Goal: Entertainment & Leisure: Consume media (video, audio)

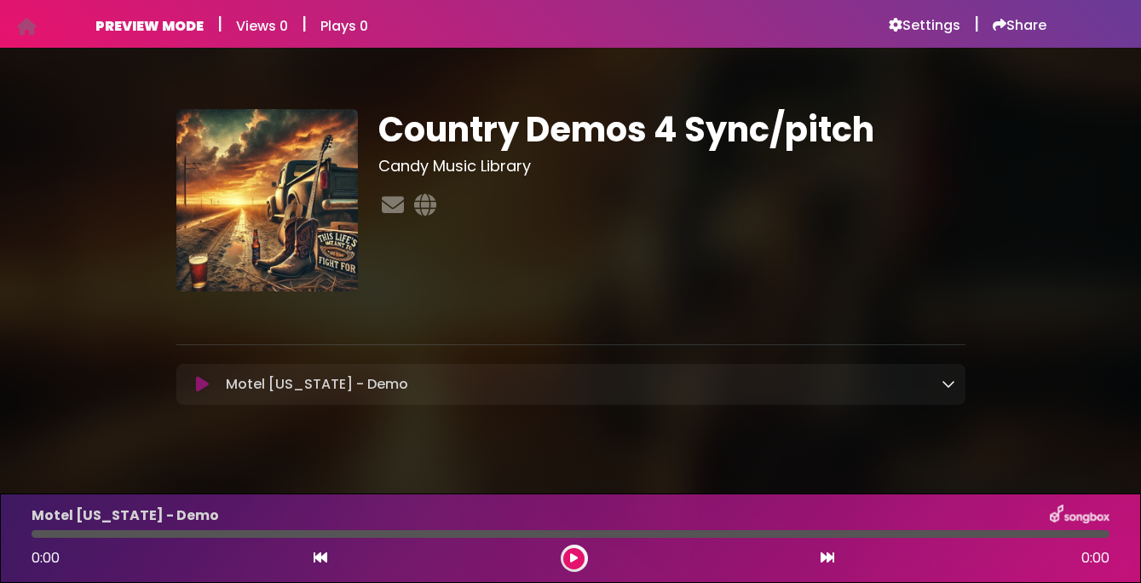
click at [202, 384] on icon at bounding box center [202, 384] width 13 height 17
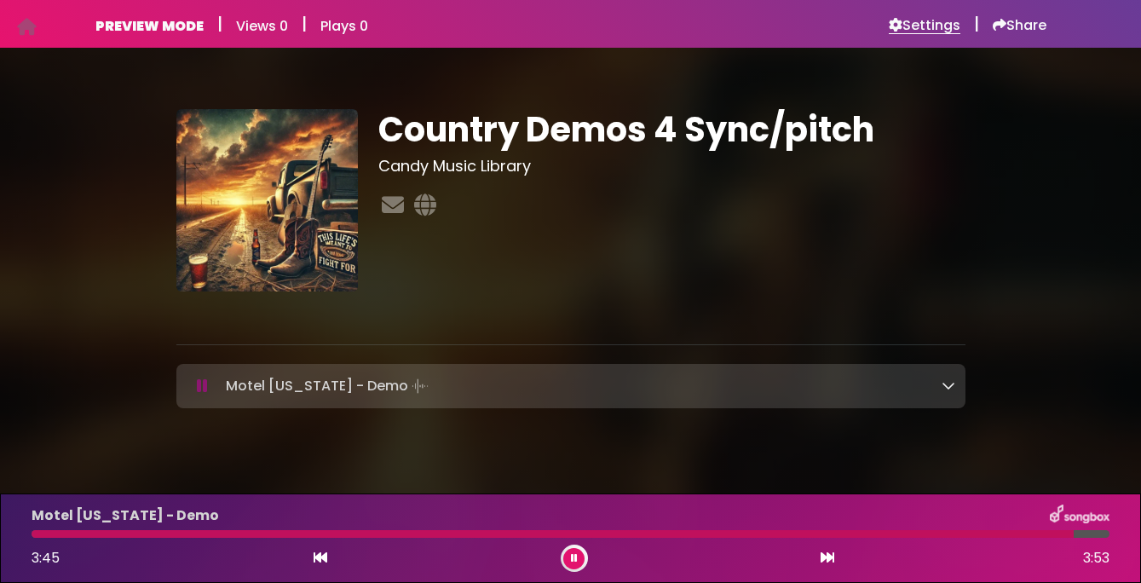
click at [917, 29] on h6 "Settings" at bounding box center [925, 25] width 72 height 17
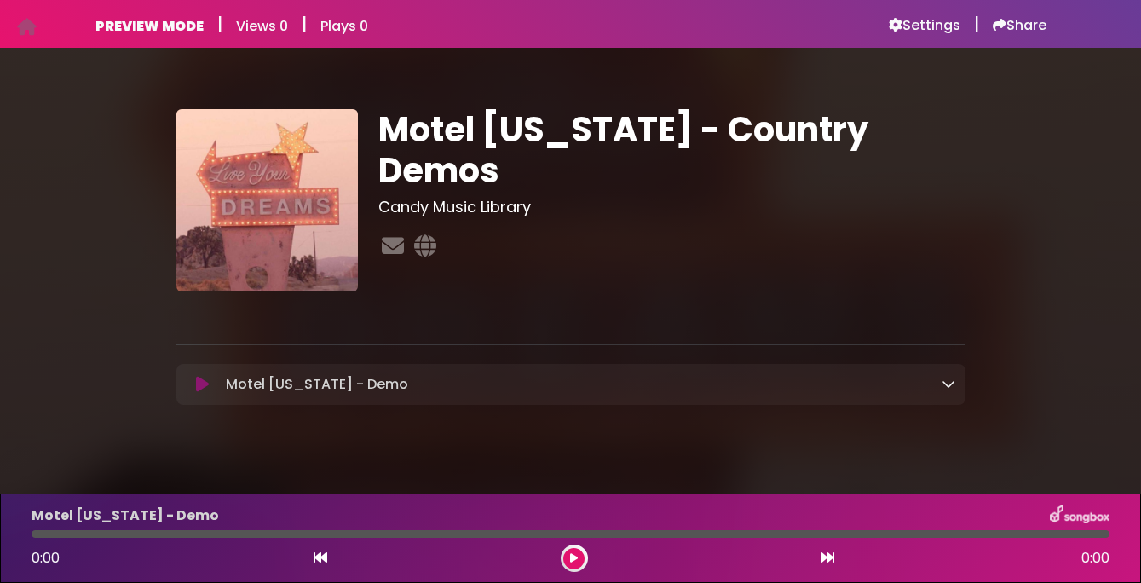
click at [202, 384] on icon at bounding box center [202, 384] width 13 height 17
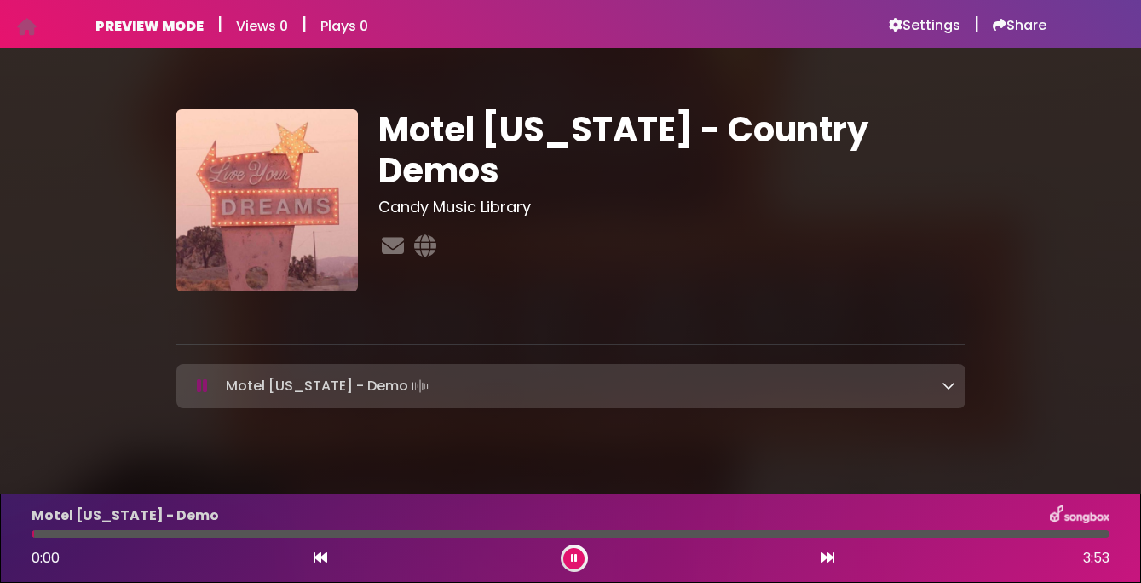
click at [202, 384] on icon at bounding box center [202, 386] width 11 height 17
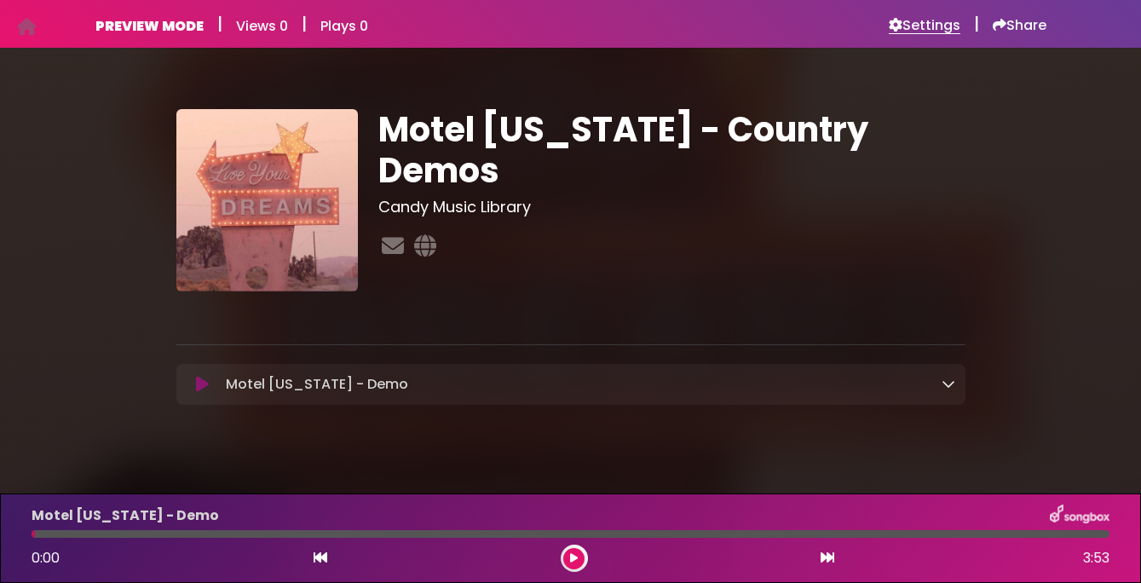
click at [927, 26] on h6 "Settings" at bounding box center [925, 25] width 72 height 17
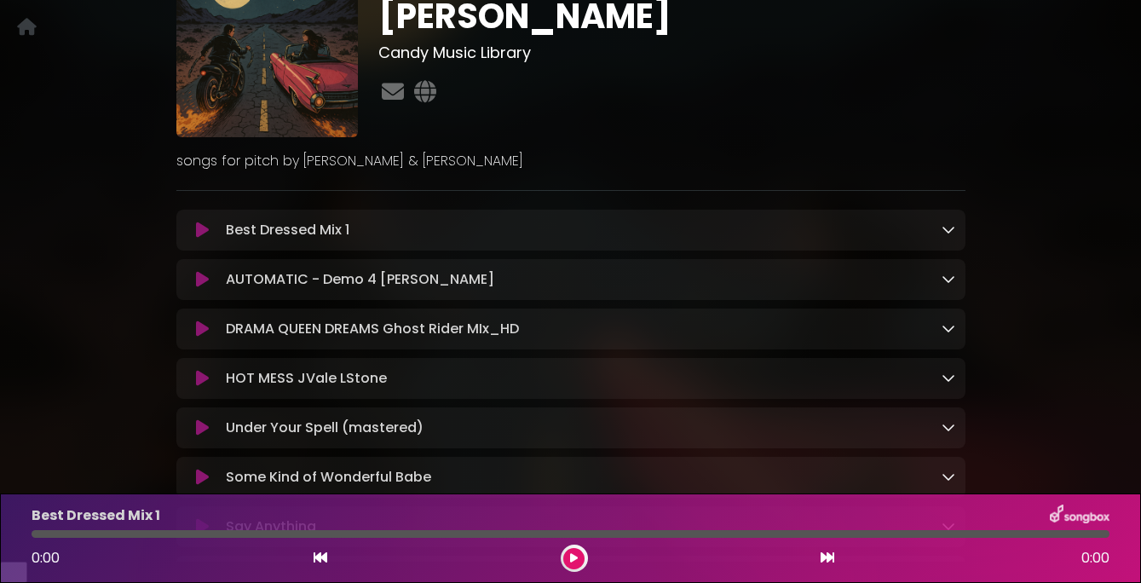
scroll to position [154, 0]
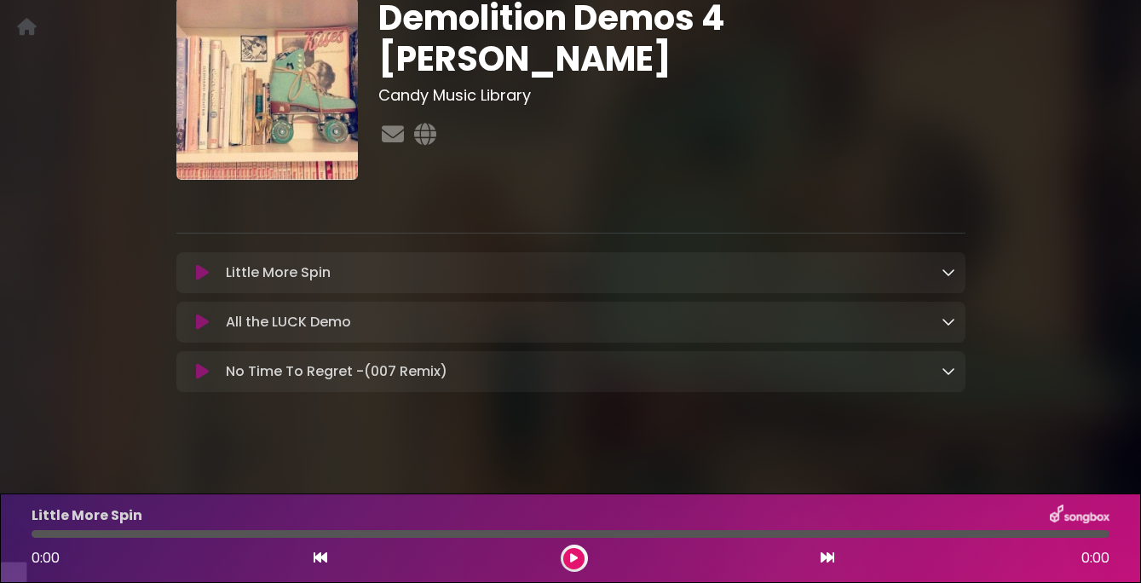
scroll to position [89, 0]
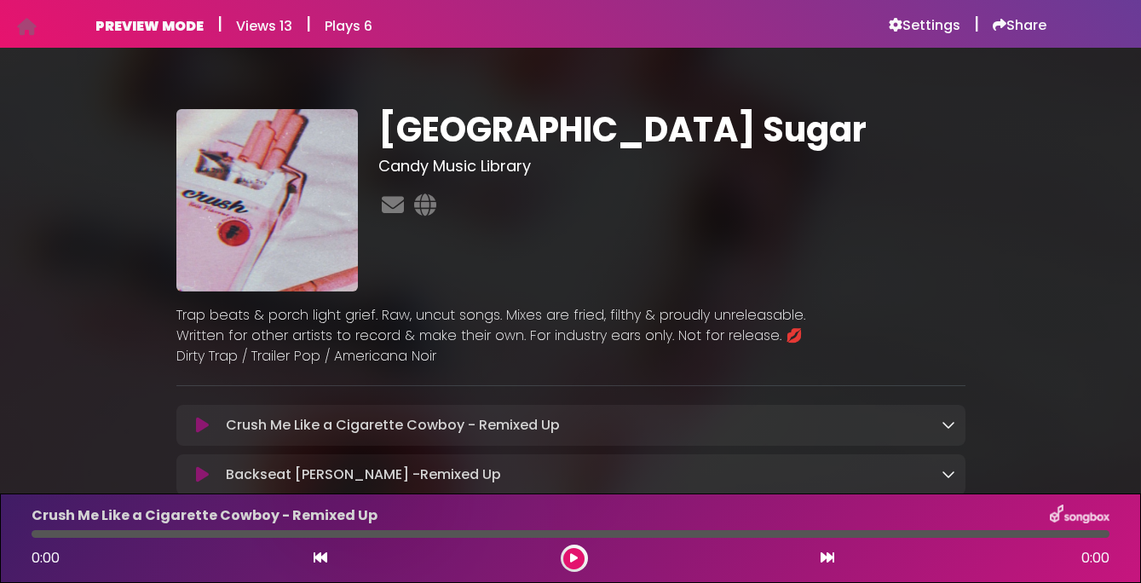
scroll to position [111, 0]
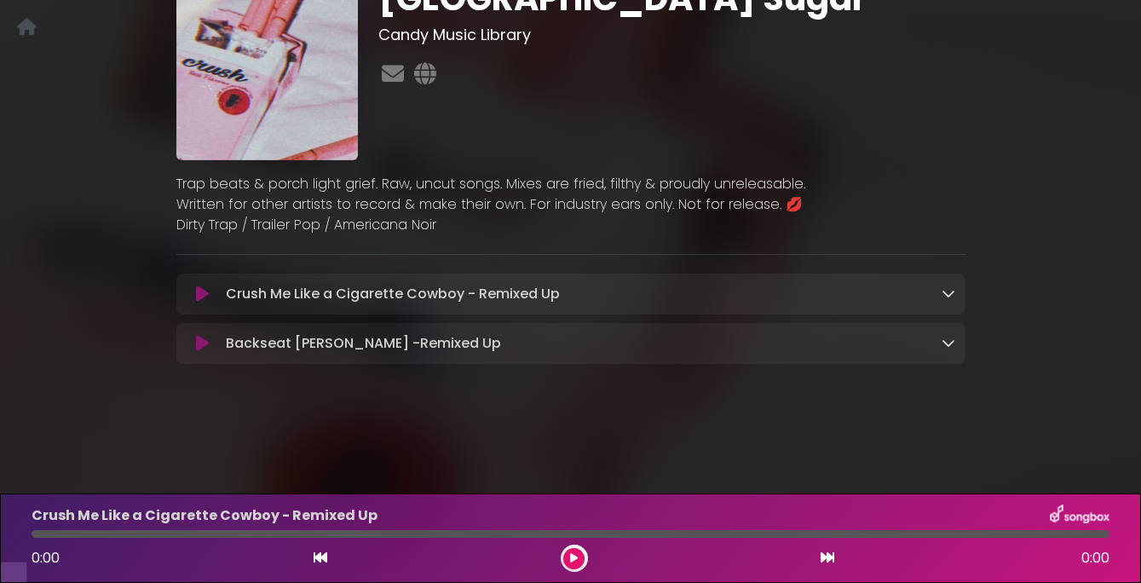
click at [399, 354] on p "Backseat Rosary -Remixed Up Loading Track..." at bounding box center [363, 343] width 275 height 20
click at [208, 352] on icon at bounding box center [202, 343] width 13 height 17
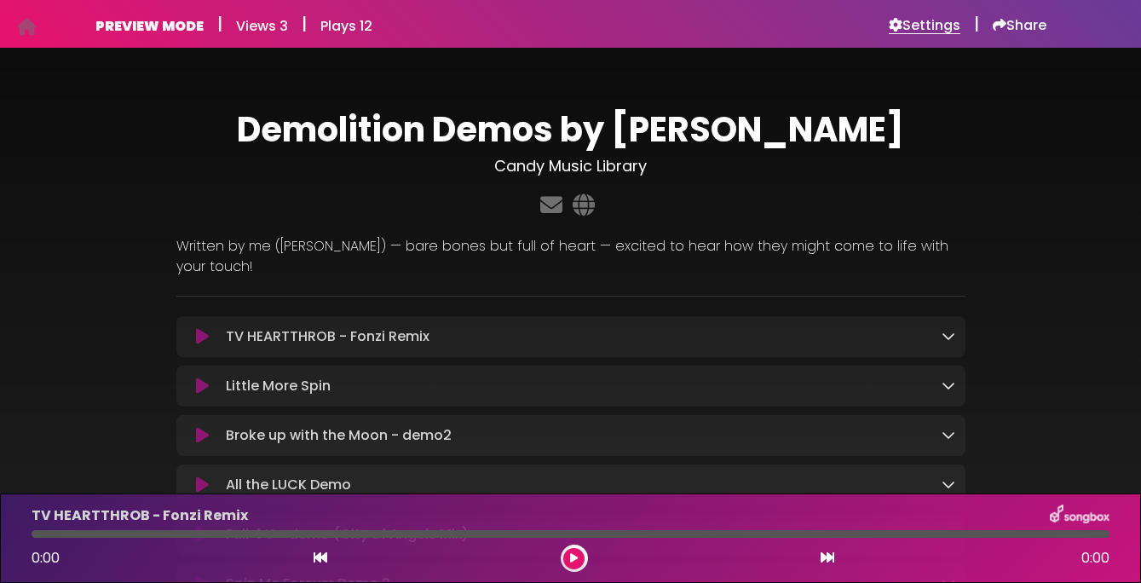
click at [923, 31] on h6 "Settings" at bounding box center [925, 25] width 72 height 17
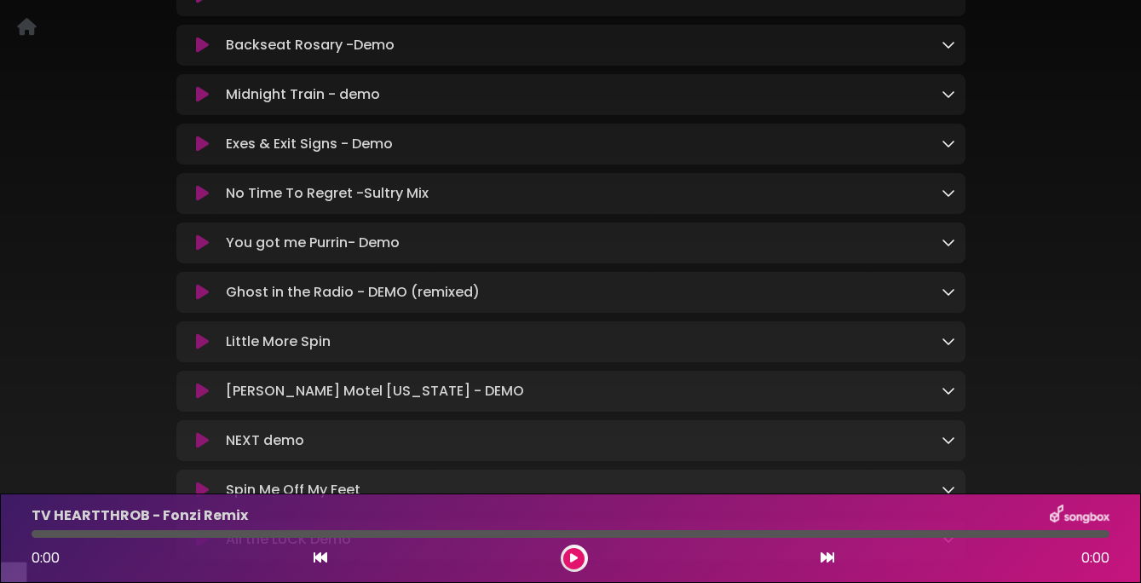
scroll to position [505, 0]
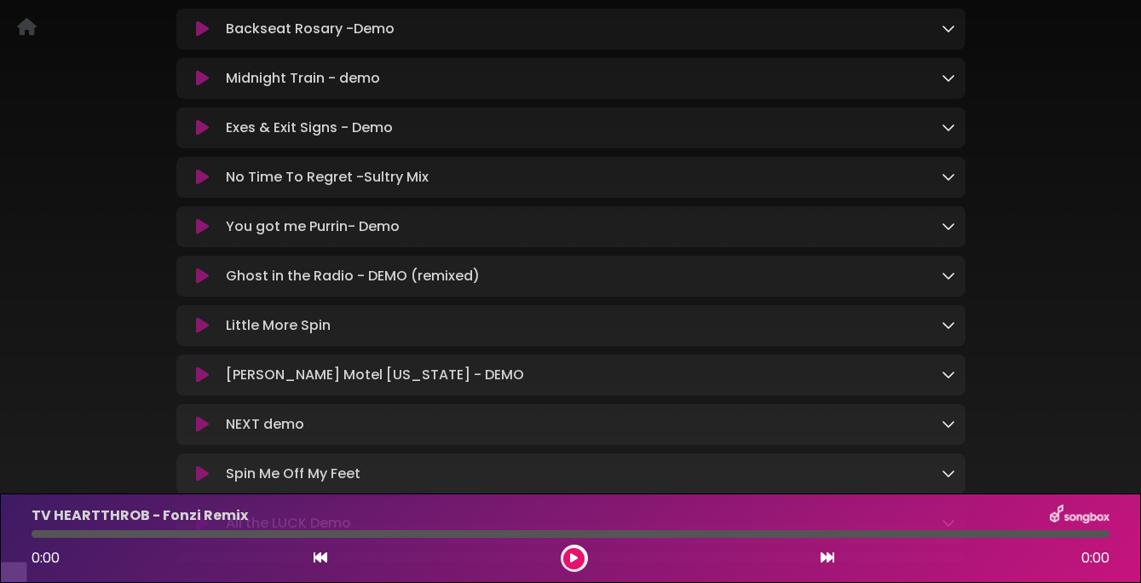
click at [204, 285] on icon at bounding box center [202, 276] width 13 height 17
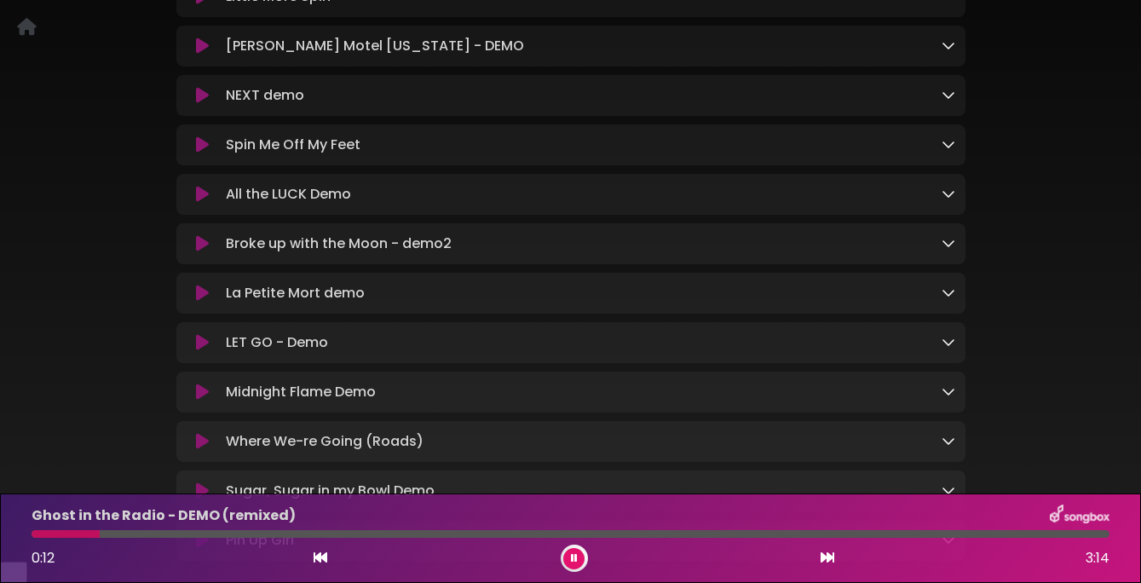
scroll to position [855, 0]
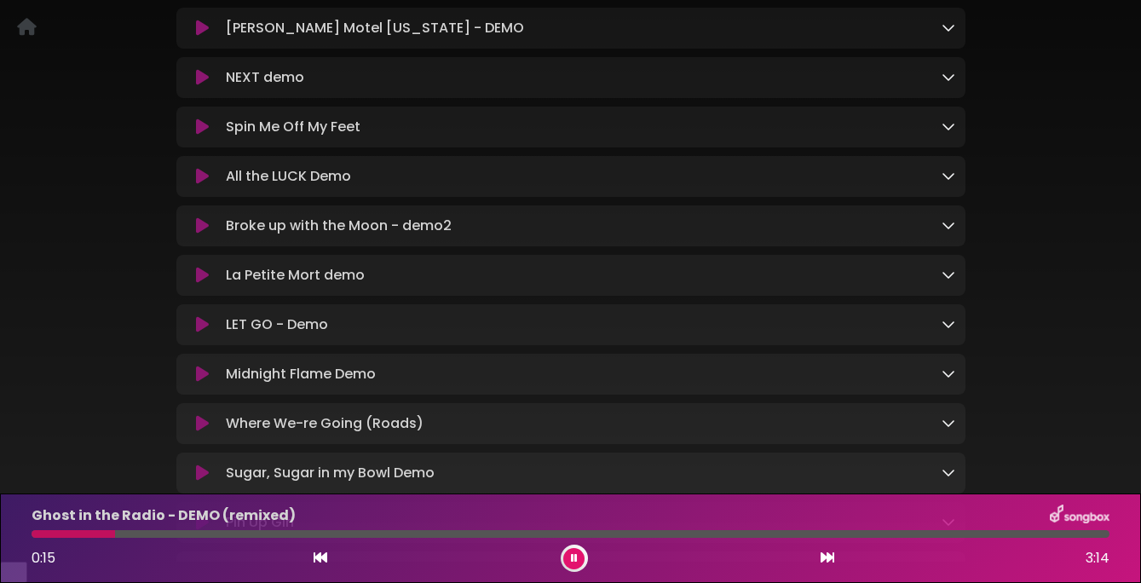
click at [200, 333] on icon at bounding box center [202, 324] width 13 height 17
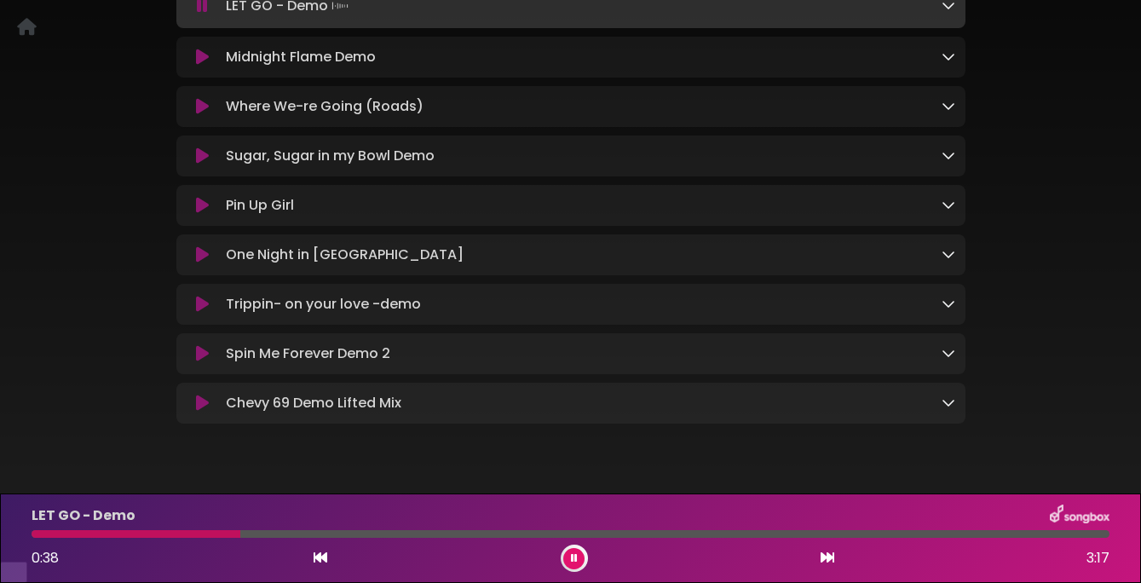
scroll to position [1242, 0]
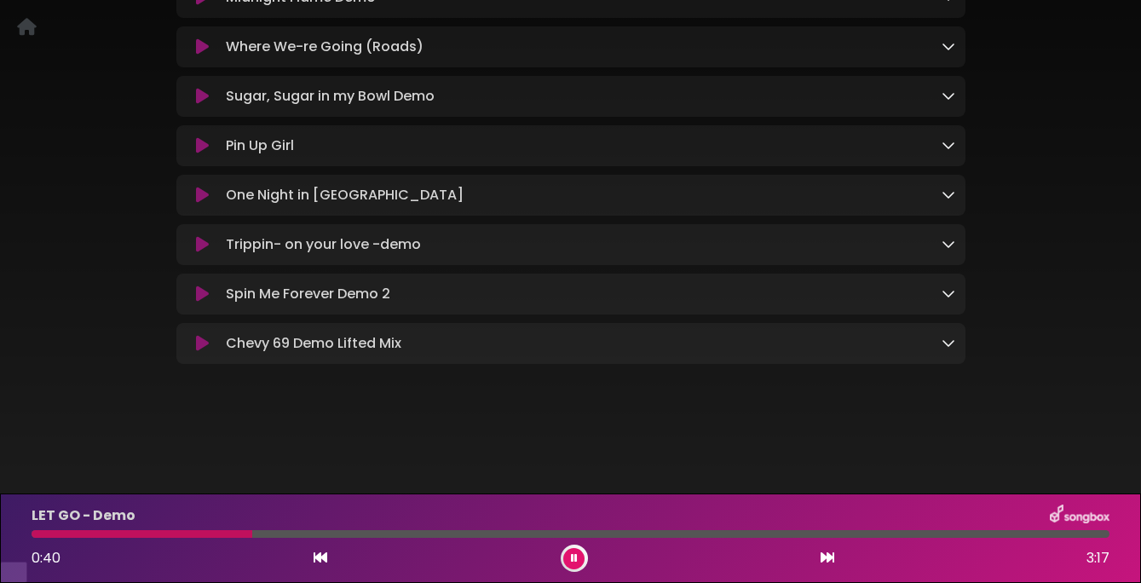
click at [199, 352] on icon at bounding box center [202, 343] width 13 height 17
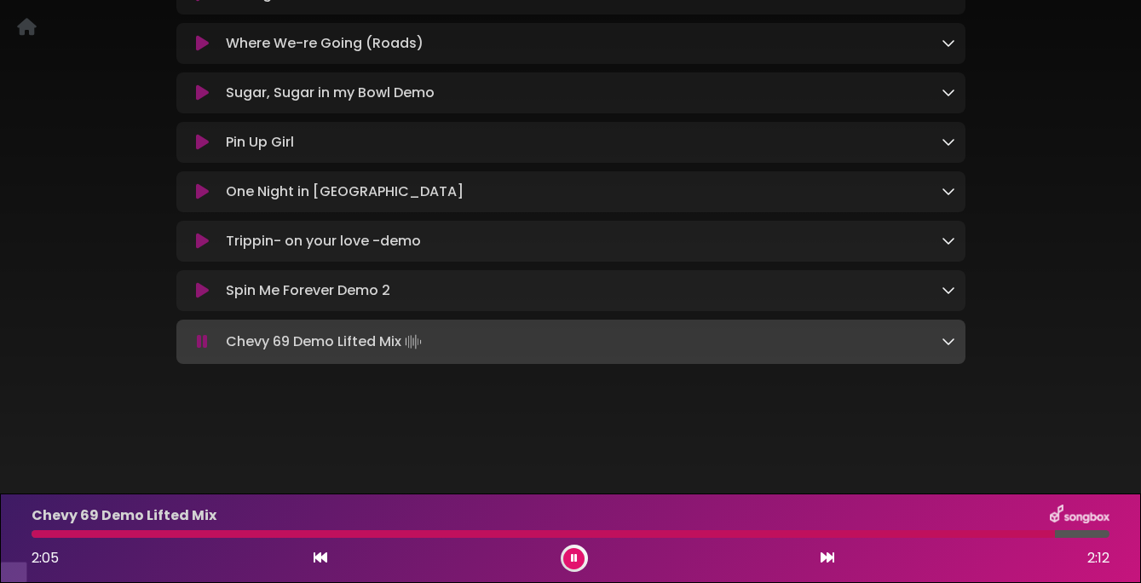
click at [203, 354] on div "Chevy 69 Demo Lifted Mix Loading Track..." at bounding box center [571, 342] width 769 height 24
click at [200, 350] on icon at bounding box center [202, 341] width 11 height 17
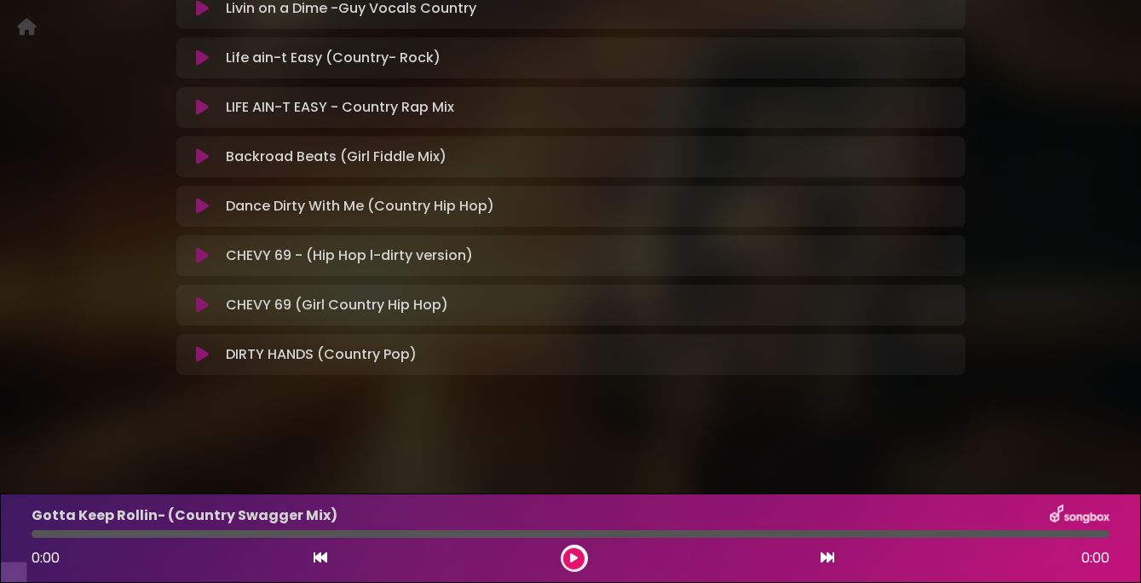
scroll to position [454, 0]
click at [196, 165] on icon at bounding box center [202, 155] width 13 height 17
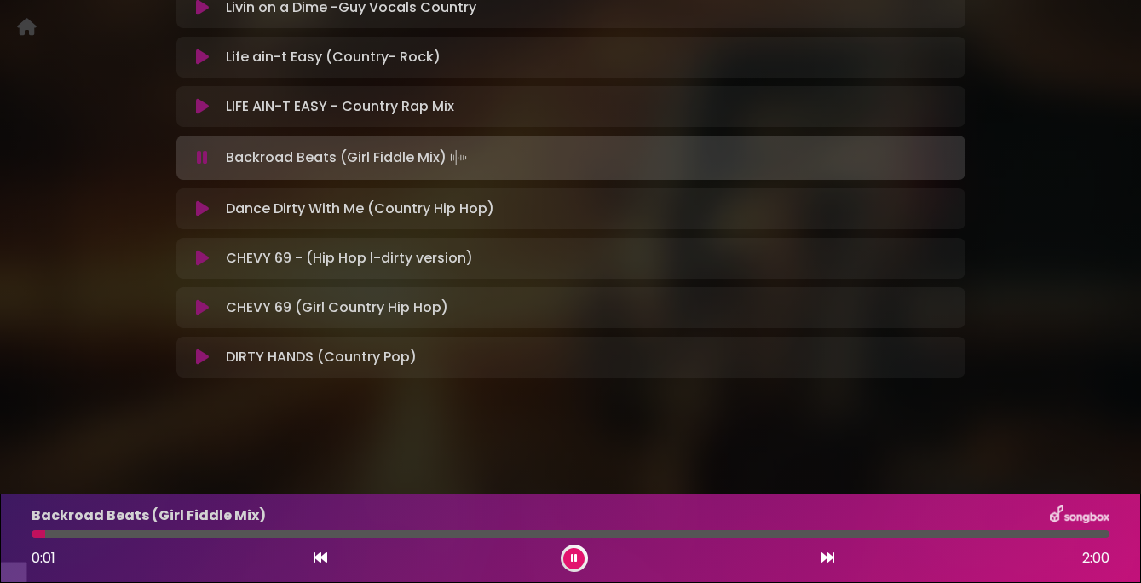
click at [153, 533] on div at bounding box center [571, 534] width 1078 height 8
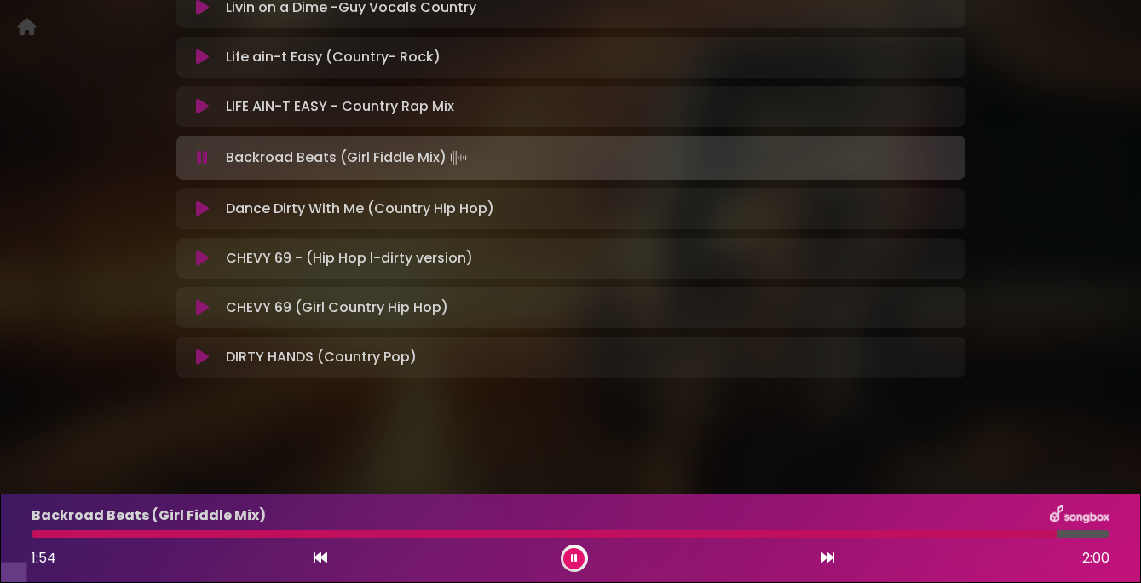
click at [199, 217] on icon at bounding box center [202, 208] width 13 height 17
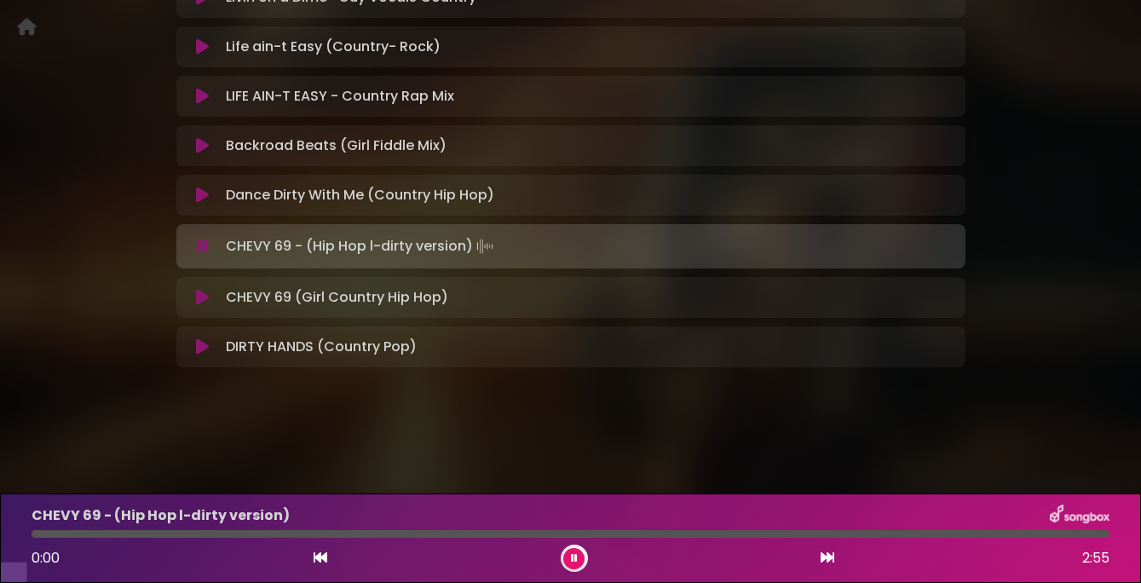
scroll to position [468, 0]
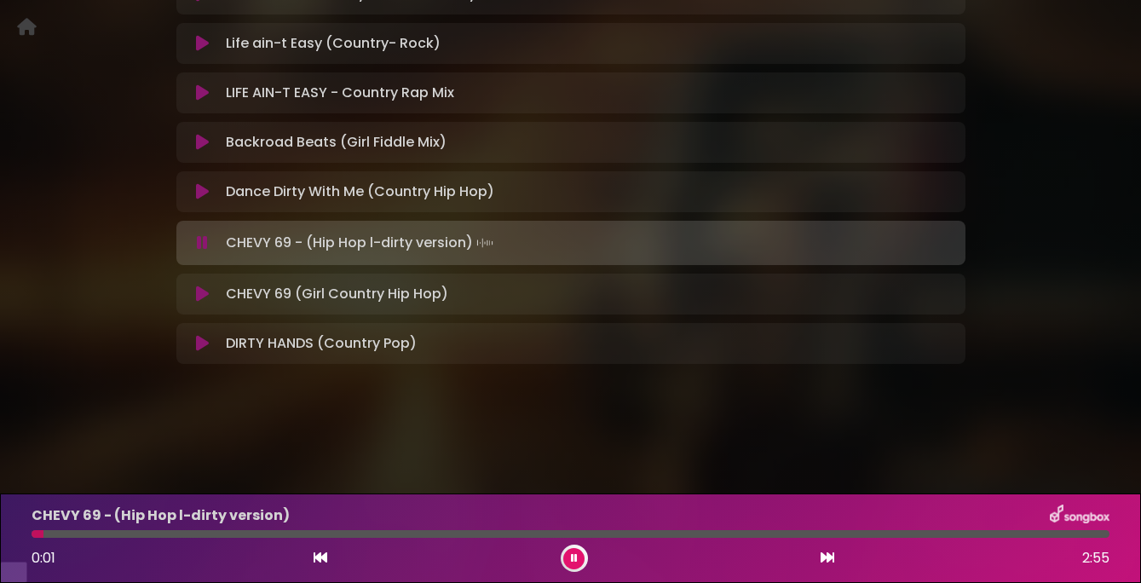
click at [206, 303] on icon at bounding box center [202, 294] width 13 height 17
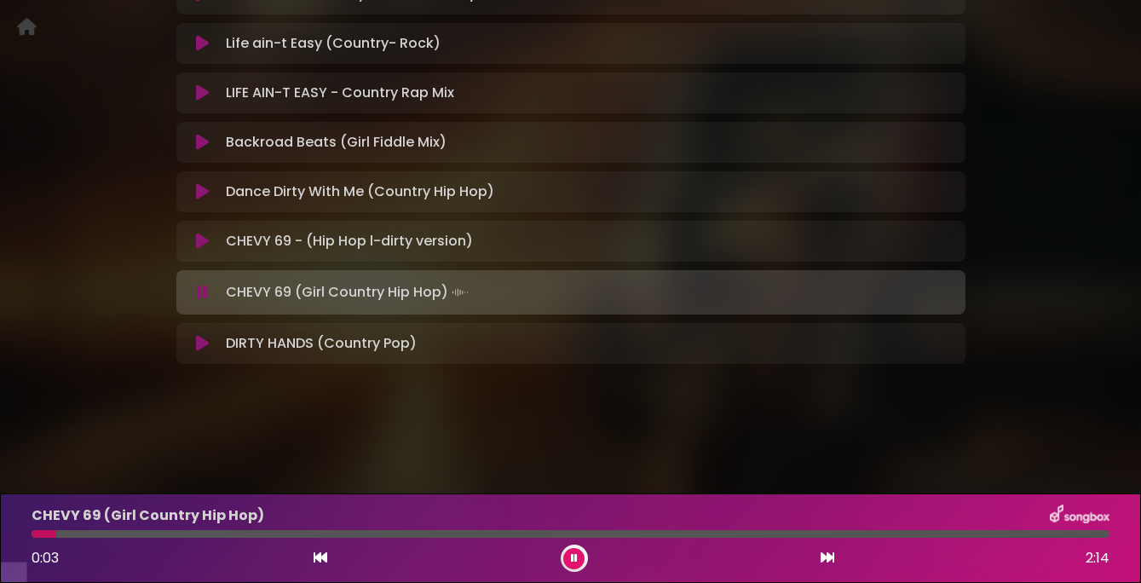
click at [209, 352] on button at bounding box center [203, 343] width 32 height 17
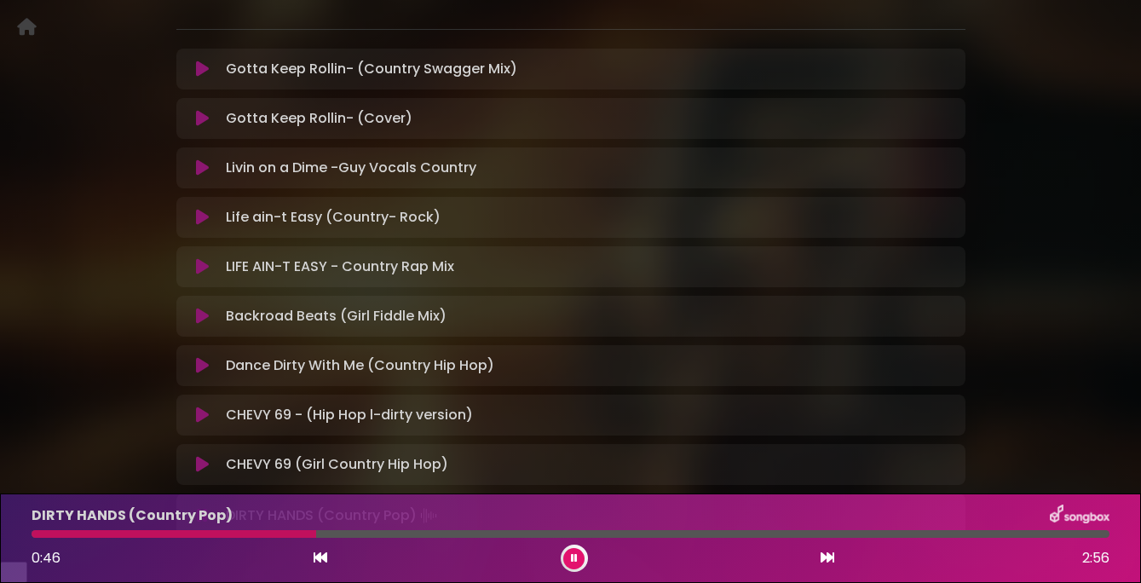
scroll to position [292, 0]
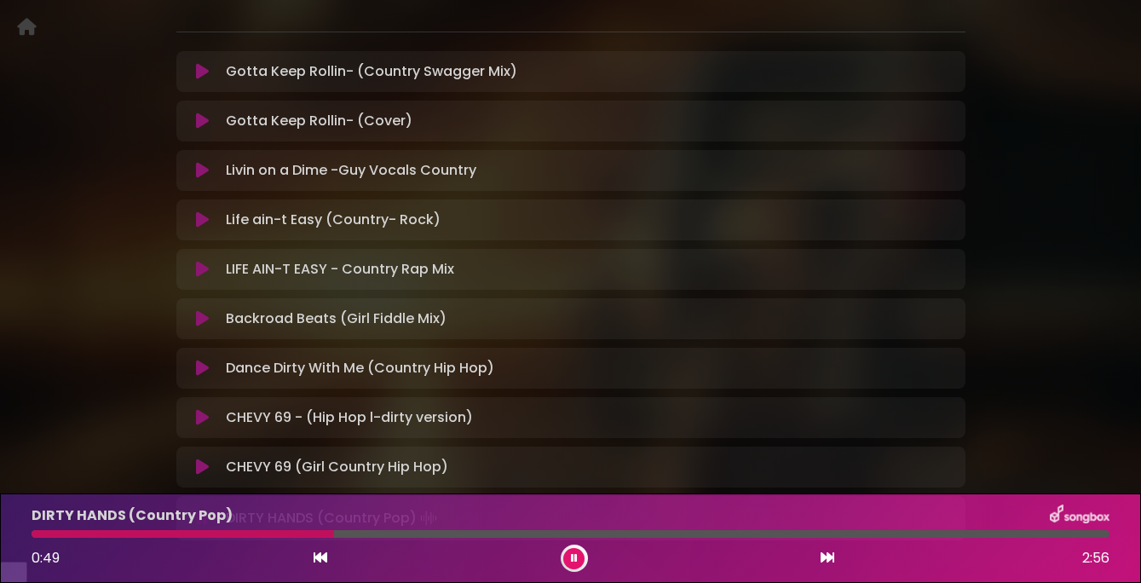
click at [208, 80] on icon at bounding box center [202, 71] width 13 height 17
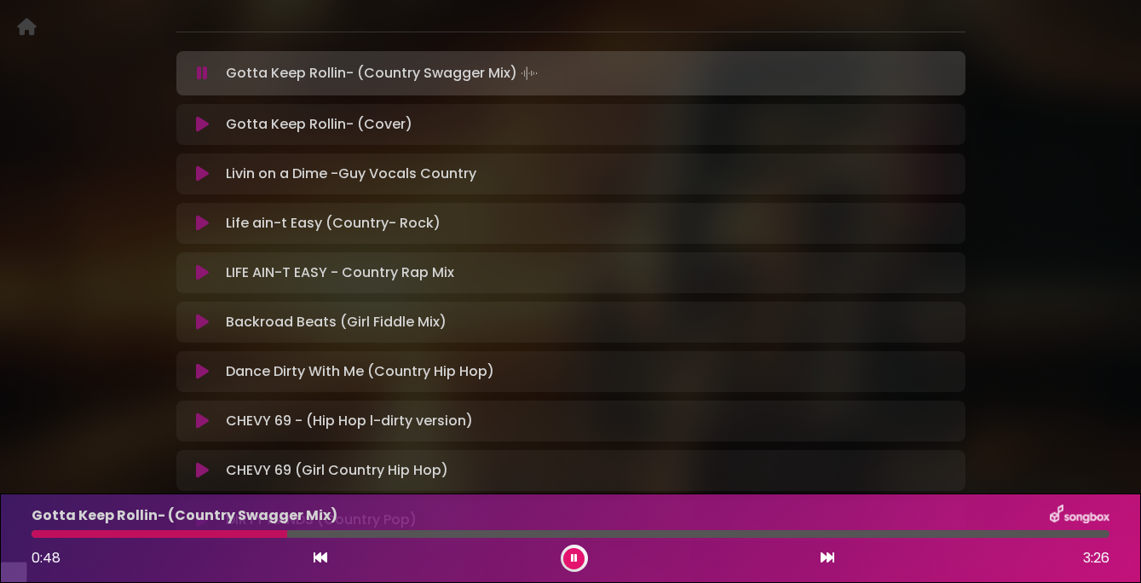
click at [571, 557] on icon at bounding box center [574, 558] width 7 height 10
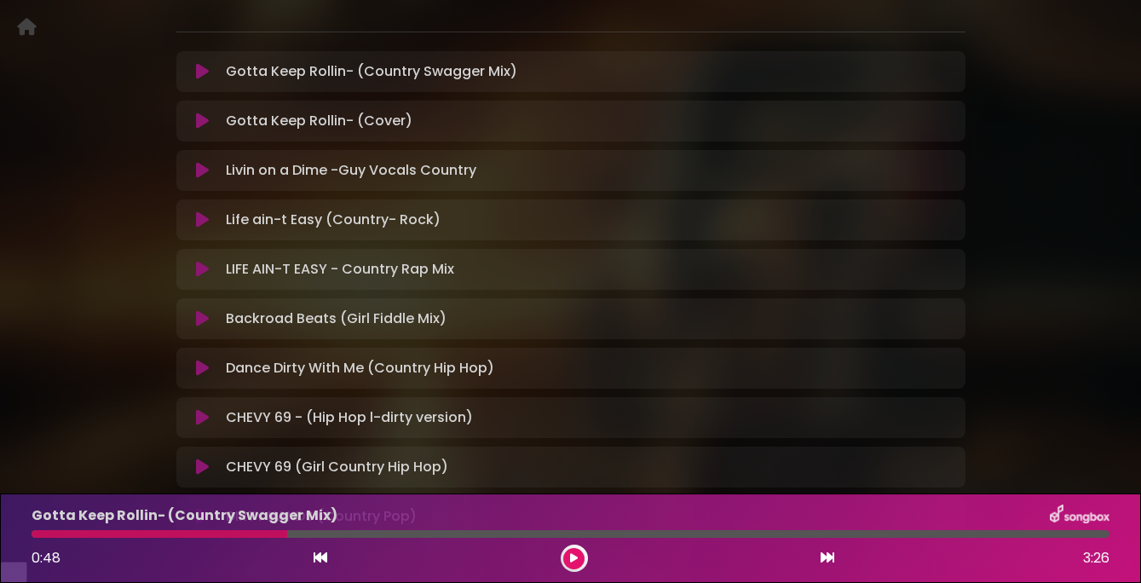
click at [201, 278] on icon at bounding box center [202, 269] width 13 height 17
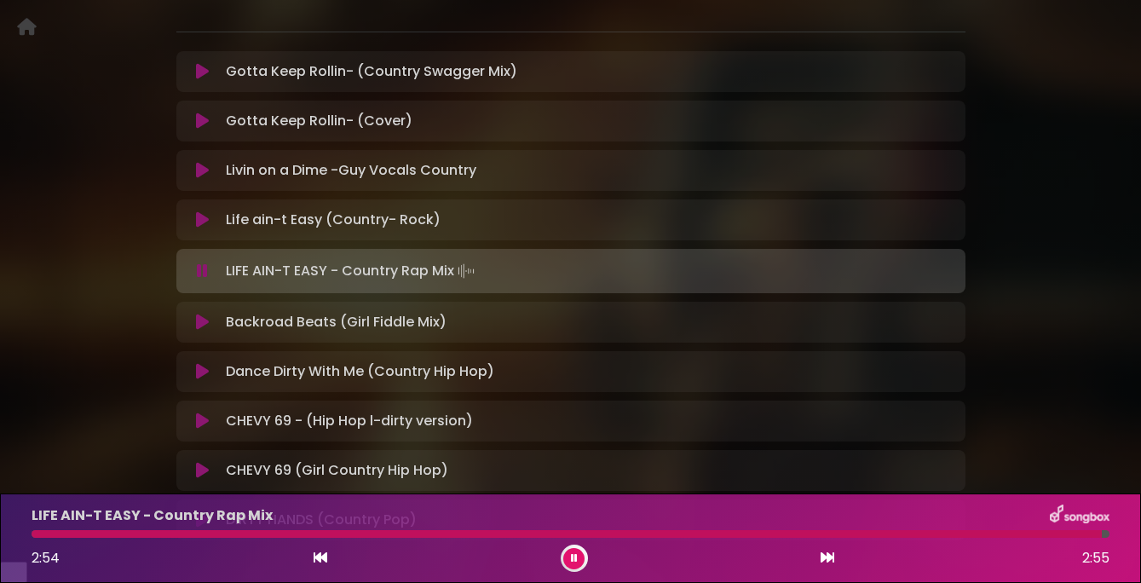
click at [205, 228] on icon at bounding box center [202, 219] width 13 height 17
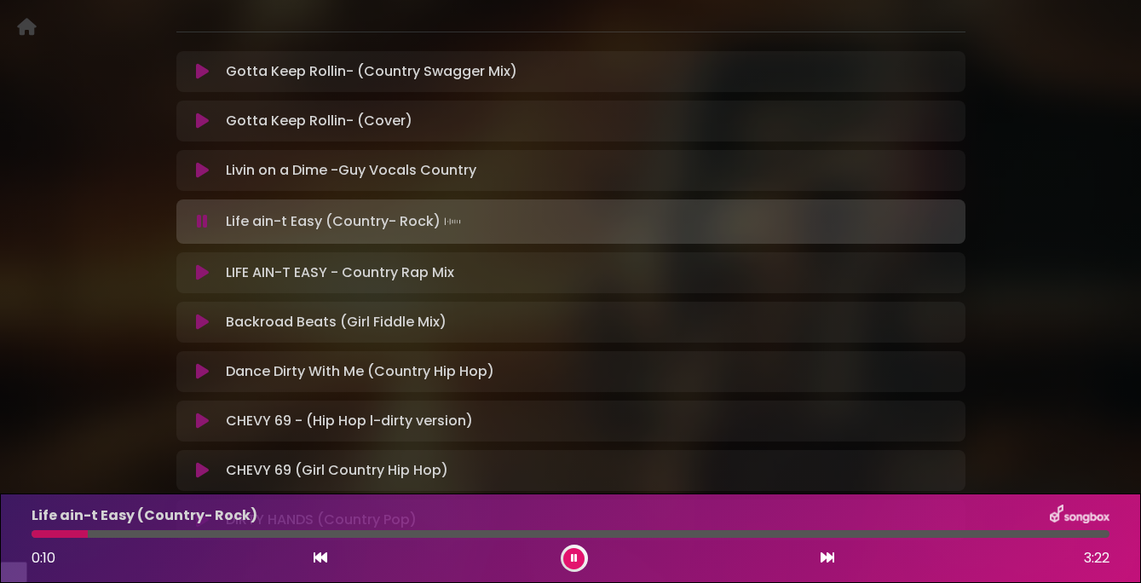
click at [201, 230] on icon at bounding box center [202, 221] width 11 height 17
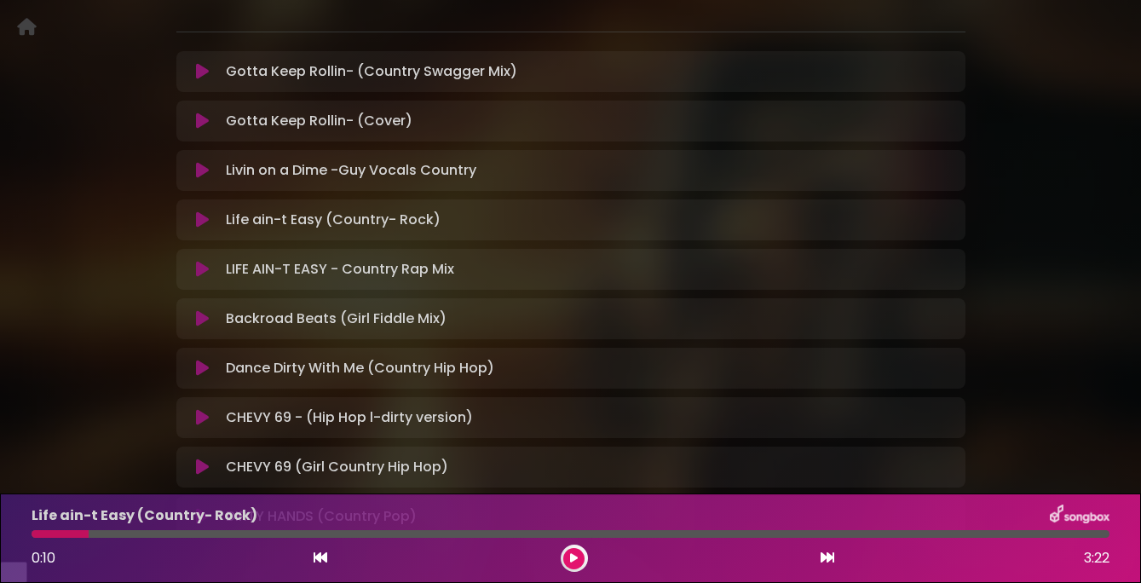
click at [206, 179] on icon at bounding box center [202, 170] width 13 height 17
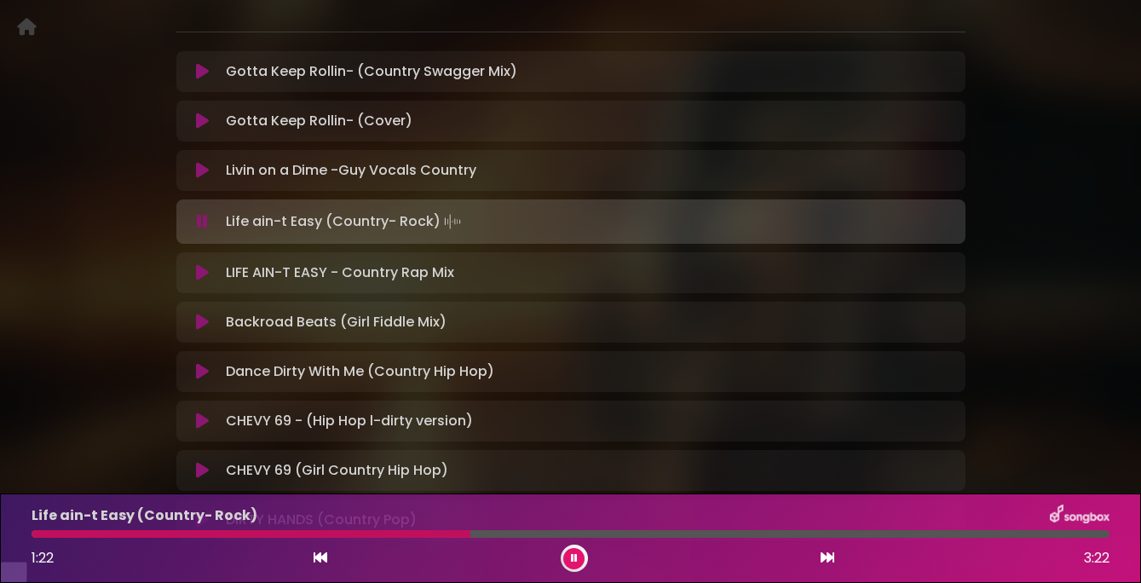
click at [193, 281] on button at bounding box center [203, 272] width 32 height 17
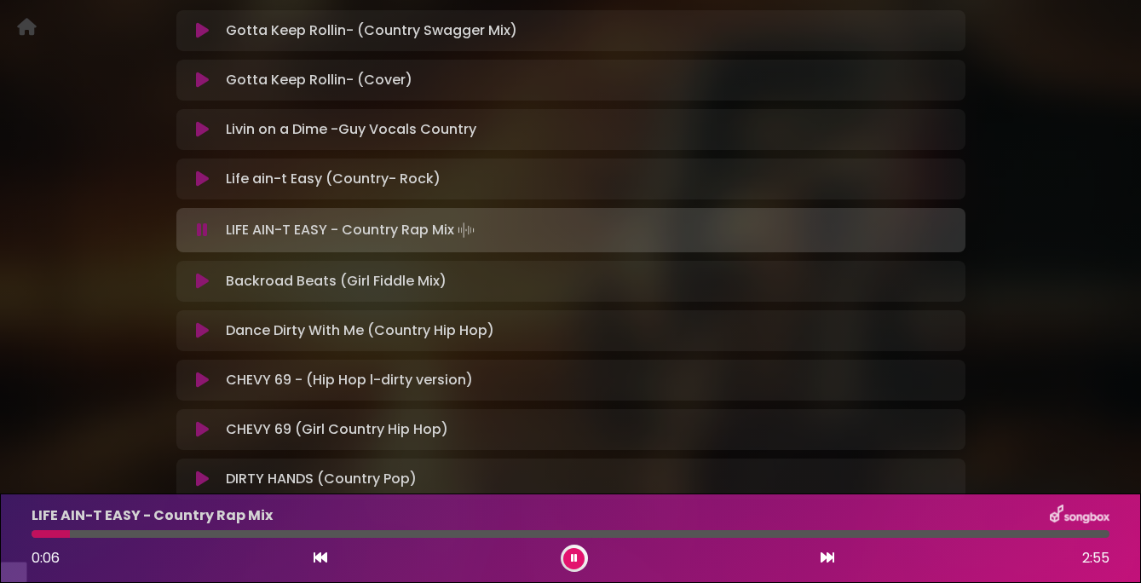
scroll to position [277, 0]
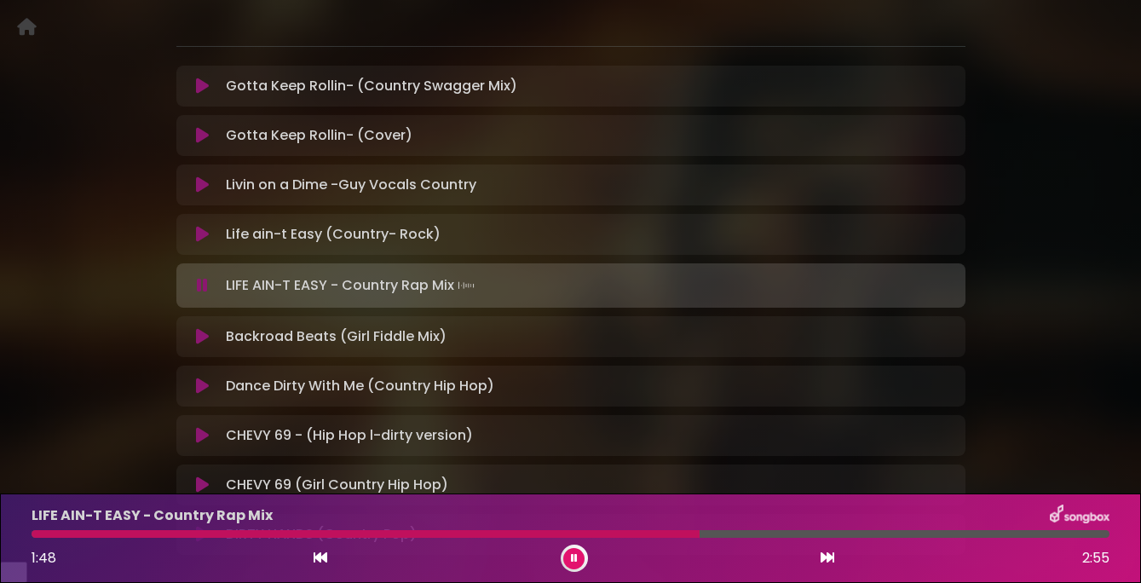
click at [205, 294] on icon at bounding box center [202, 285] width 11 height 17
